Goal: Task Accomplishment & Management: Complete application form

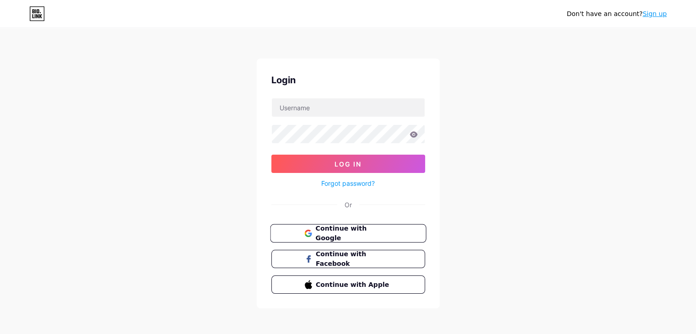
click at [370, 230] on span "Continue with Google" at bounding box center [353, 234] width 76 height 20
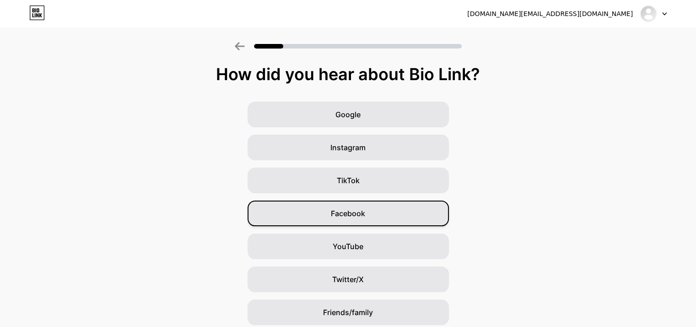
click at [418, 215] on div "Facebook" at bounding box center [347, 213] width 201 height 26
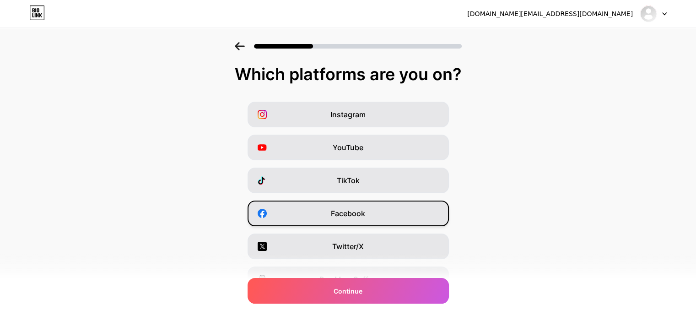
click at [404, 216] on div "Facebook" at bounding box center [347, 213] width 201 height 26
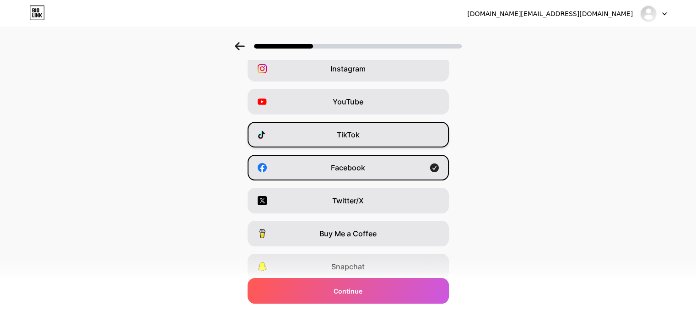
click at [360, 130] on span "TikTok" at bounding box center [348, 134] width 23 height 11
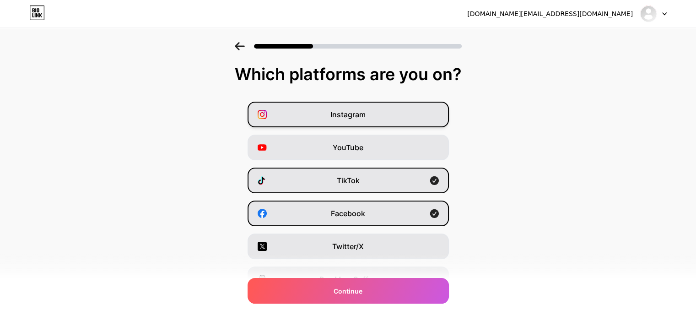
click at [379, 114] on div "Instagram" at bounding box center [347, 115] width 201 height 26
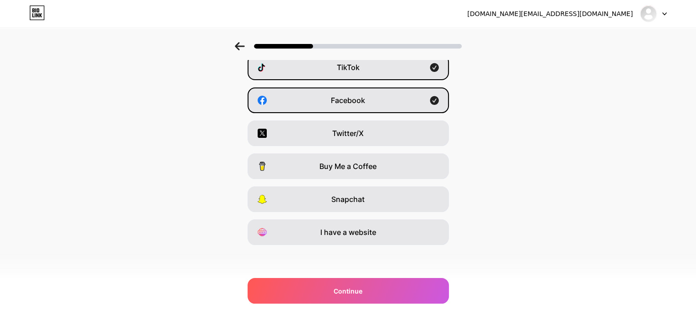
scroll to position [113, 0]
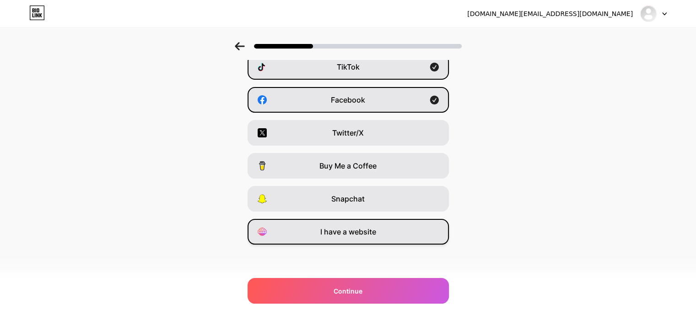
click at [394, 238] on div "I have a website" at bounding box center [347, 232] width 201 height 26
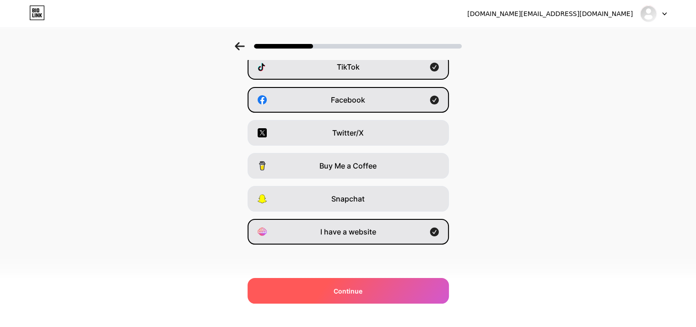
click at [395, 293] on div "Continue" at bounding box center [347, 291] width 201 height 26
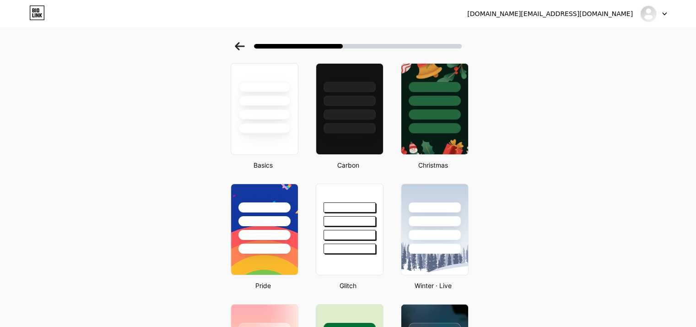
scroll to position [0, 0]
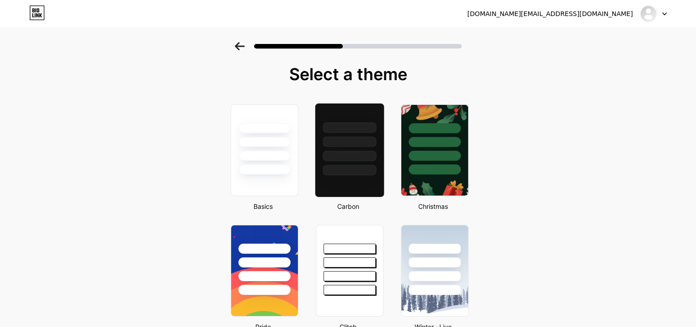
click at [355, 122] on div at bounding box center [350, 127] width 54 height 11
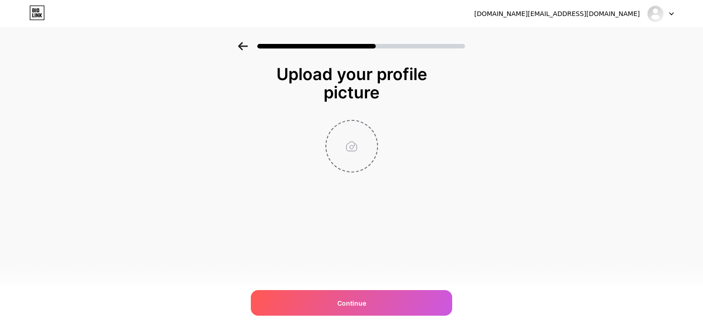
click at [355, 148] on input "file" at bounding box center [351, 146] width 51 height 51
type input "C:\fakepath\453510459_122178360536036216_5903191592862796439_n (1).jpg"
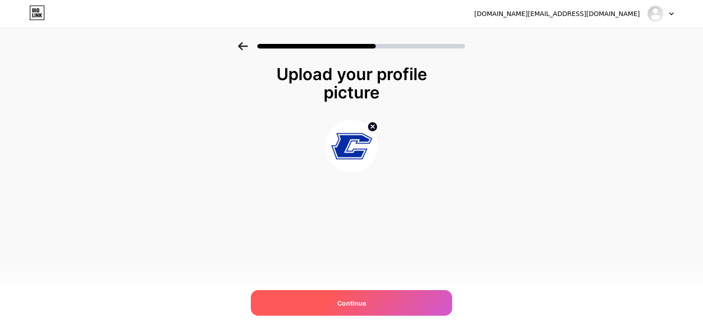
drag, startPoint x: 439, startPoint y: 306, endPoint x: 441, endPoint y: 300, distance: 6.7
click at [440, 301] on div "Continue" at bounding box center [351, 303] width 201 height 26
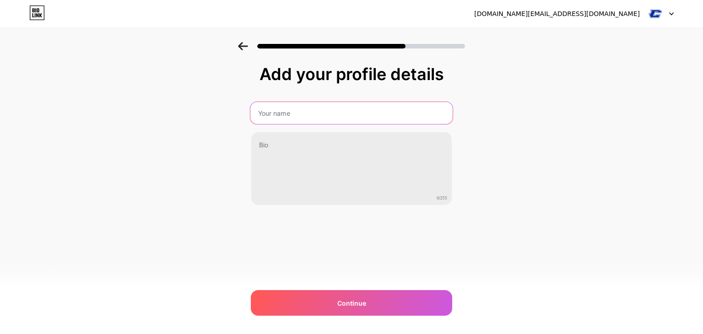
click at [331, 123] on input "text" at bounding box center [351, 113] width 202 height 22
type input "Classic Club - [GEOGRAPHIC_DATA]"
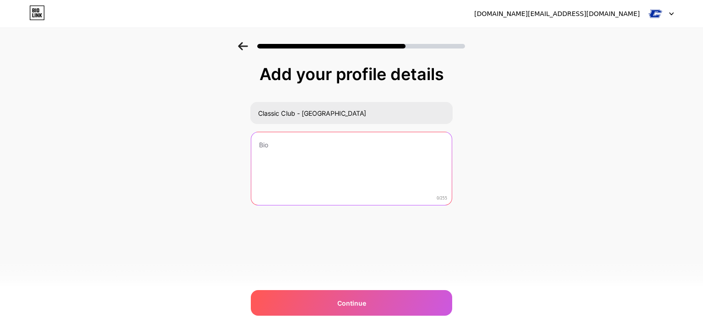
click at [345, 182] on textarea at bounding box center [351, 169] width 200 height 74
paste textarea "Classic Club: Wear greatness. Built for athletes, made to stand out."
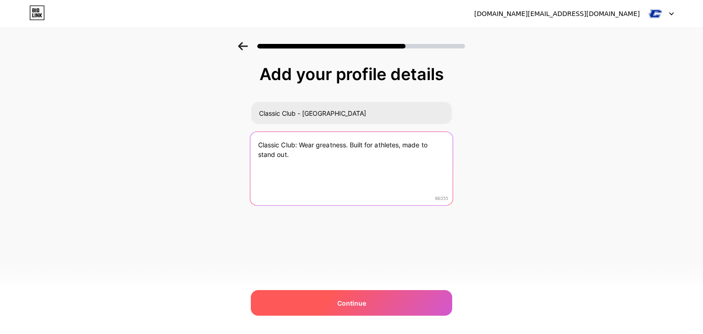
type textarea "Classic Club: Wear greatness. Built for athletes, made to stand out."
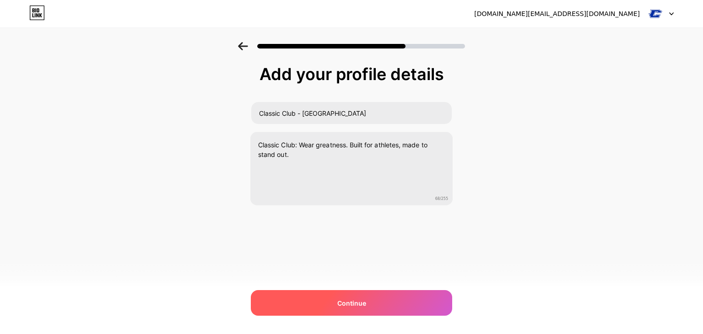
click at [371, 302] on div "Continue" at bounding box center [351, 303] width 201 height 26
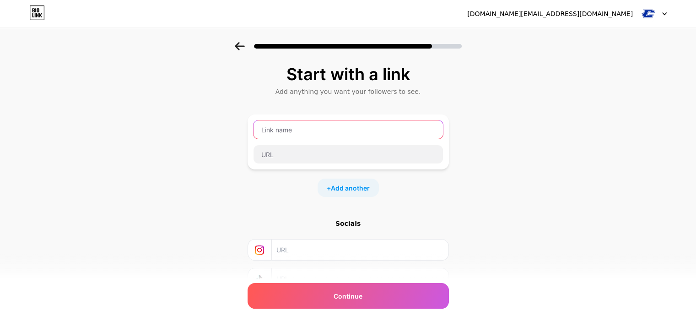
click at [346, 127] on input "text" at bounding box center [347, 129] width 189 height 18
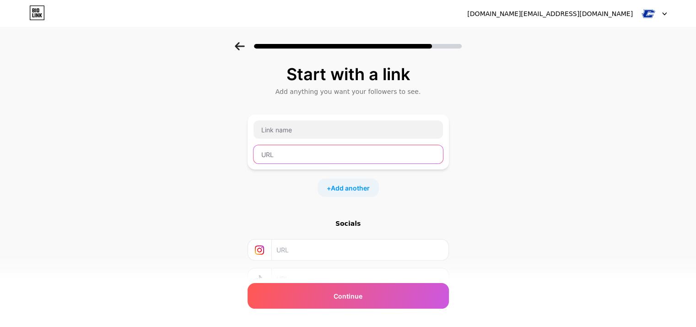
click at [306, 156] on input "text" at bounding box center [347, 154] width 189 height 18
paste input "[URL][DOMAIN_NAME]"
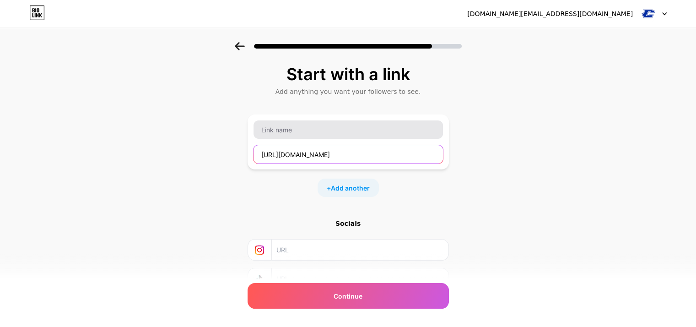
type input "[URL][DOMAIN_NAME]"
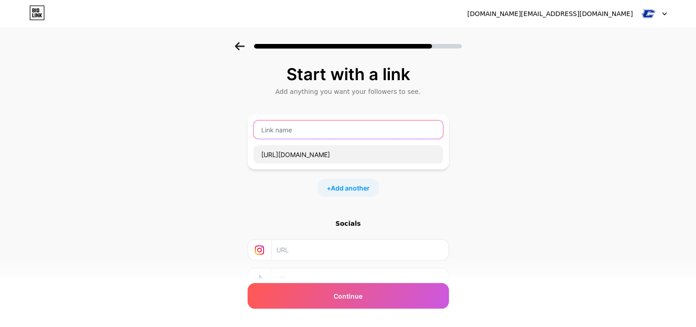
click at [336, 132] on input "text" at bounding box center [347, 129] width 189 height 18
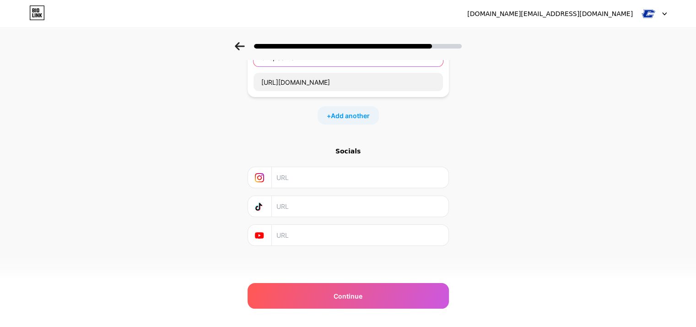
scroll to position [27, 0]
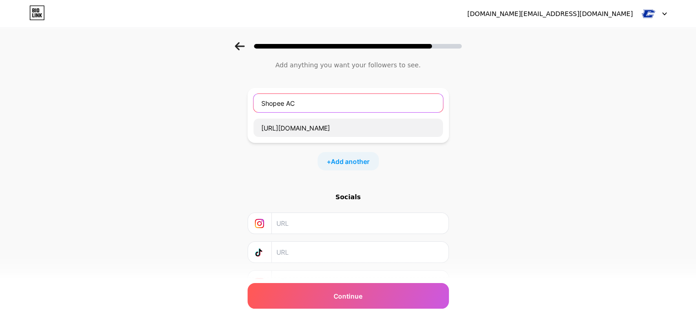
click at [317, 94] on input "Shopee AC" at bounding box center [347, 103] width 189 height 18
click at [317, 100] on input "Shopee AC" at bounding box center [347, 103] width 189 height 18
type input "Shopee Store"
click at [573, 171] on div "Start with a link Add anything you want your followers to see. Shopee Store [UR…" at bounding box center [348, 177] width 696 height 322
drag, startPoint x: 307, startPoint y: 260, endPoint x: 305, endPoint y: 255, distance: 5.8
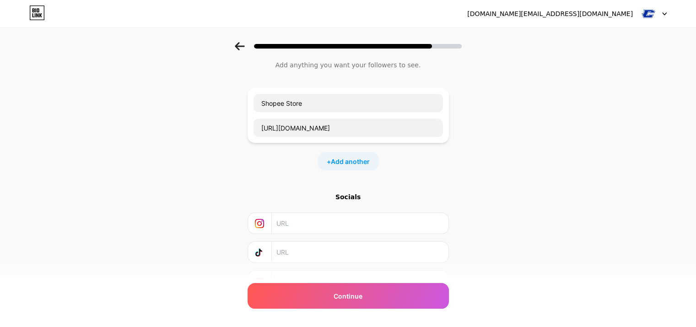
click at [306, 258] on input "text" at bounding box center [359, 252] width 166 height 21
paste input "[URL][DOMAIN_NAME]"
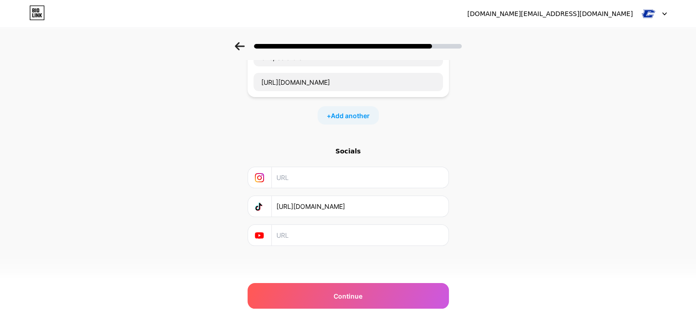
type input "[URL][DOMAIN_NAME]"
click at [589, 193] on div "Start with a link Add anything you want your followers to see. Shopee Store [UR…" at bounding box center [348, 131] width 696 height 322
click at [358, 119] on span "Add another" at bounding box center [350, 116] width 39 height 10
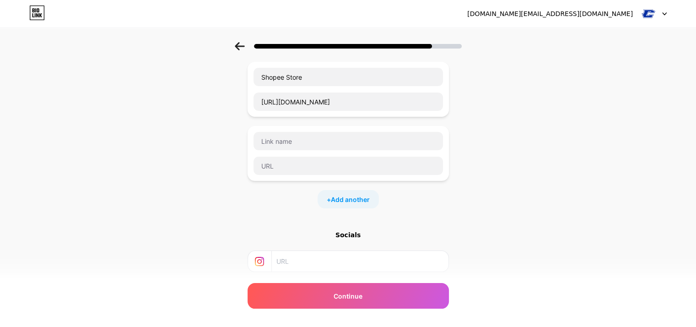
scroll to position [0, 0]
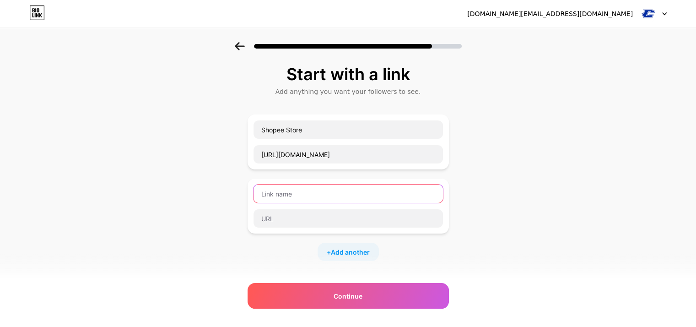
click at [339, 188] on input "text" at bounding box center [347, 193] width 189 height 18
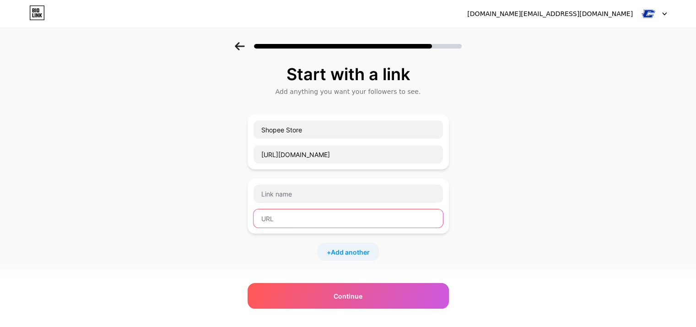
click at [317, 217] on input "text" at bounding box center [347, 218] width 189 height 18
paste input "[URL][DOMAIN_NAME]"
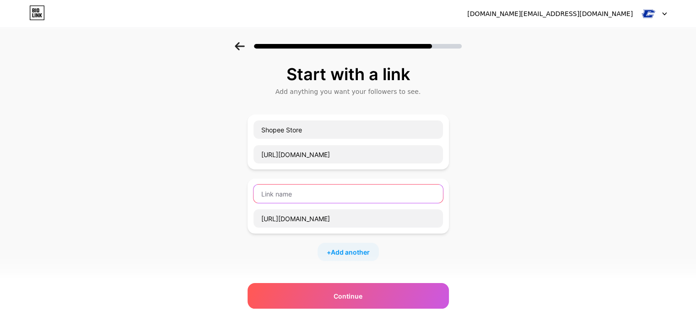
click at [327, 194] on input "text" at bounding box center [347, 193] width 189 height 18
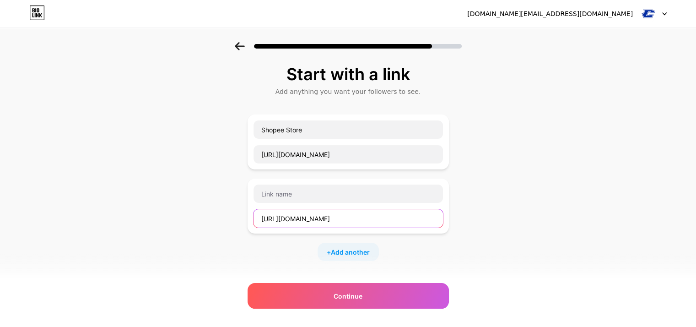
click at [355, 213] on input "[URL][DOMAIN_NAME]" at bounding box center [347, 218] width 189 height 18
paste input "[DOMAIN_NAME][URL]"
type input "[URL][DOMAIN_NAME]"
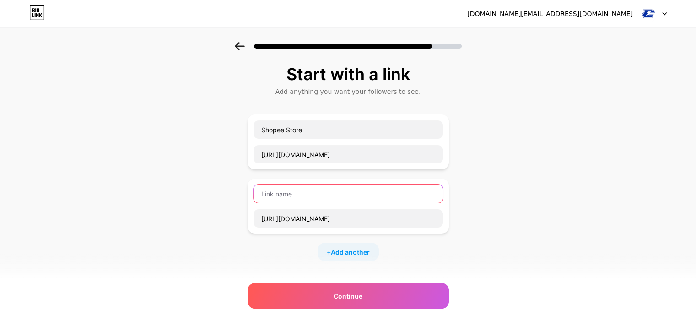
click at [355, 196] on input "text" at bounding box center [347, 193] width 189 height 18
type input "Lazada Store"
click at [545, 219] on div "Start with a link Add anything you want your followers to see. Shopee Store [UR…" at bounding box center [348, 235] width 696 height 386
click at [357, 258] on div "+ Add another" at bounding box center [347, 251] width 61 height 18
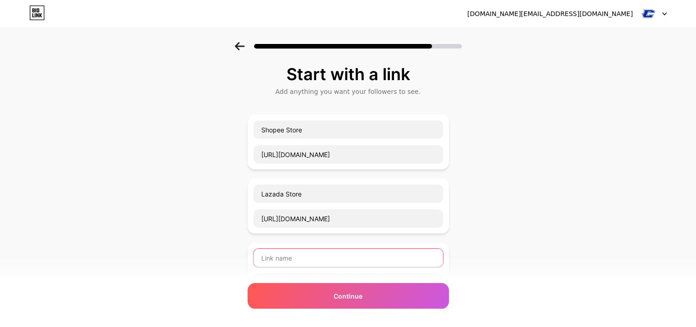
click at [324, 250] on input "text" at bounding box center [347, 257] width 189 height 18
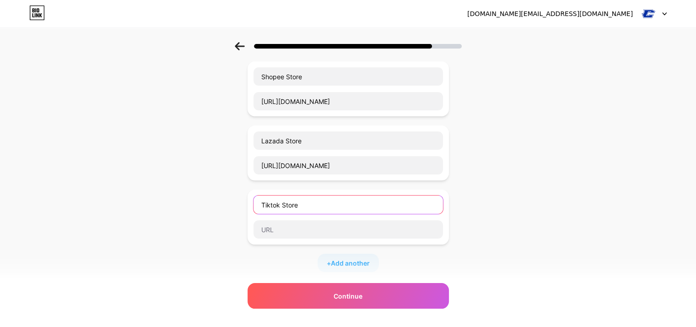
scroll to position [91, 0]
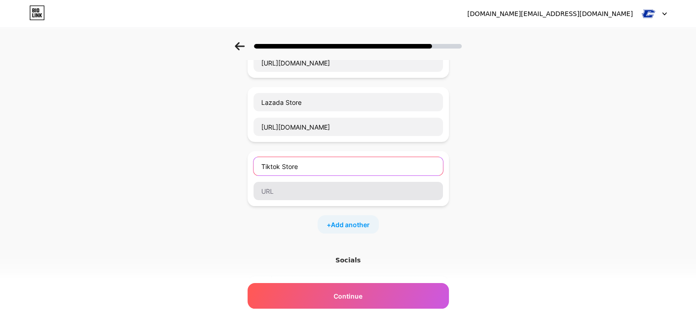
type input "Tiktok Store"
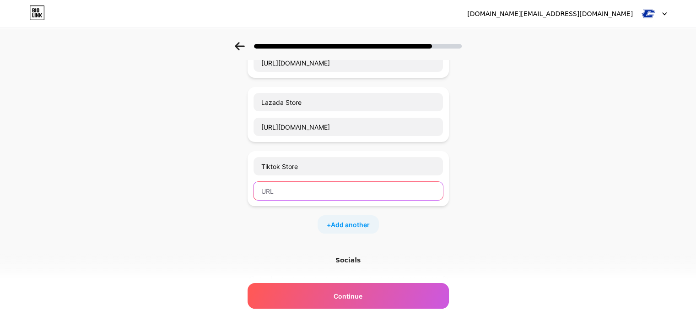
click at [327, 185] on input "text" at bounding box center [347, 191] width 189 height 18
paste input "[URL][DOMAIN_NAME]"
type input "[URL][DOMAIN_NAME]"
click at [525, 217] on div "Start with a link Add anything you want your followers to see. Shopee Store [UR…" at bounding box center [348, 176] width 696 height 450
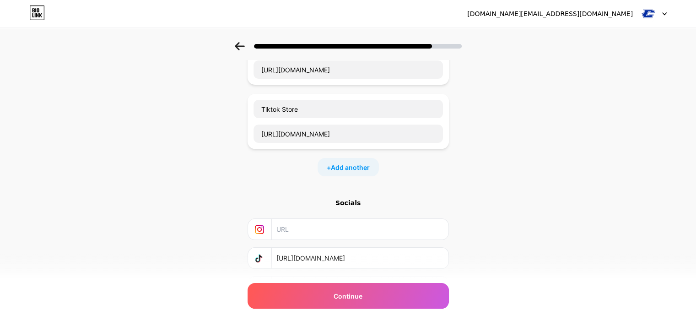
scroll to position [199, 0]
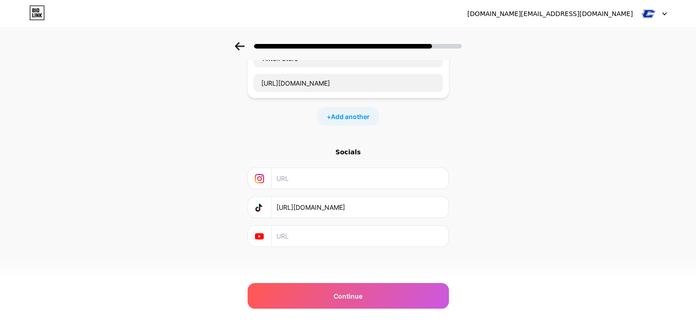
click at [399, 200] on input "[URL][DOMAIN_NAME]" at bounding box center [359, 207] width 166 height 21
click at [484, 191] on div "Start with a link Add anything you want your followers to see. Shopee Store [UR…" at bounding box center [348, 68] width 696 height 450
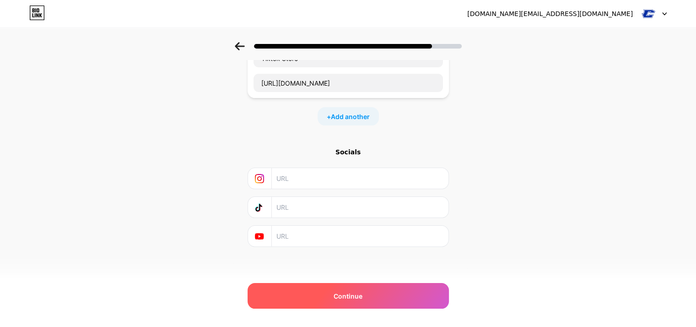
click at [394, 306] on div "Continue" at bounding box center [347, 296] width 201 height 26
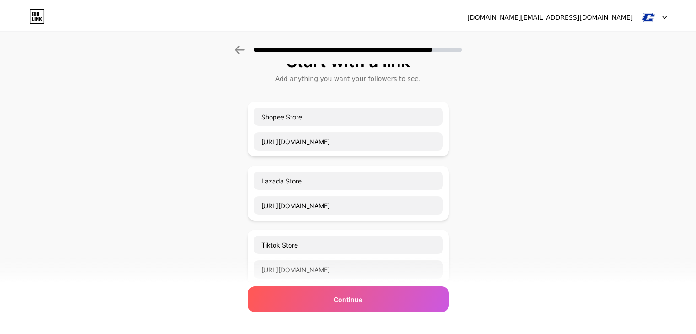
scroll to position [0, 0]
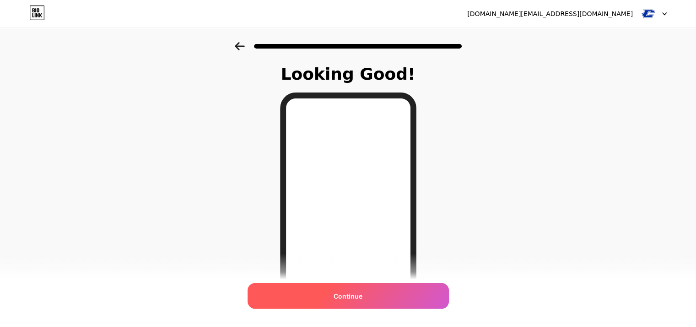
click at [391, 296] on div "Continue" at bounding box center [347, 296] width 201 height 26
